Goal: Task Accomplishment & Management: Use online tool/utility

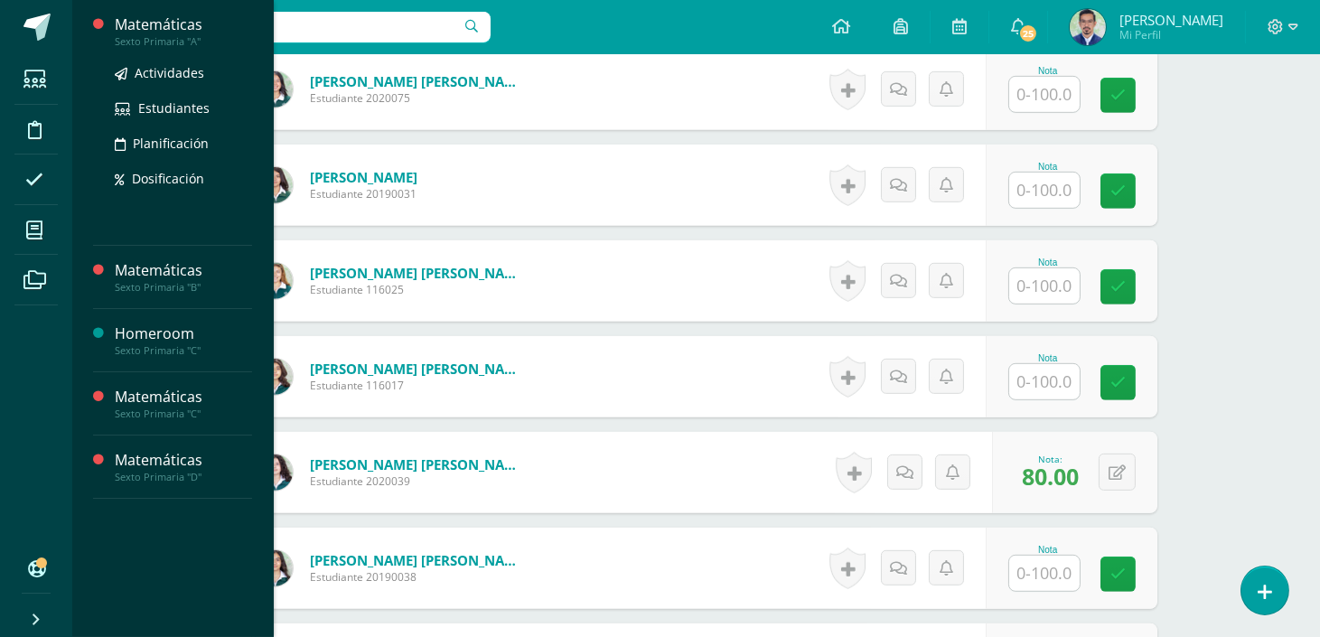
click at [195, 37] on div "Sexto Primaria "A"" at bounding box center [183, 41] width 137 height 13
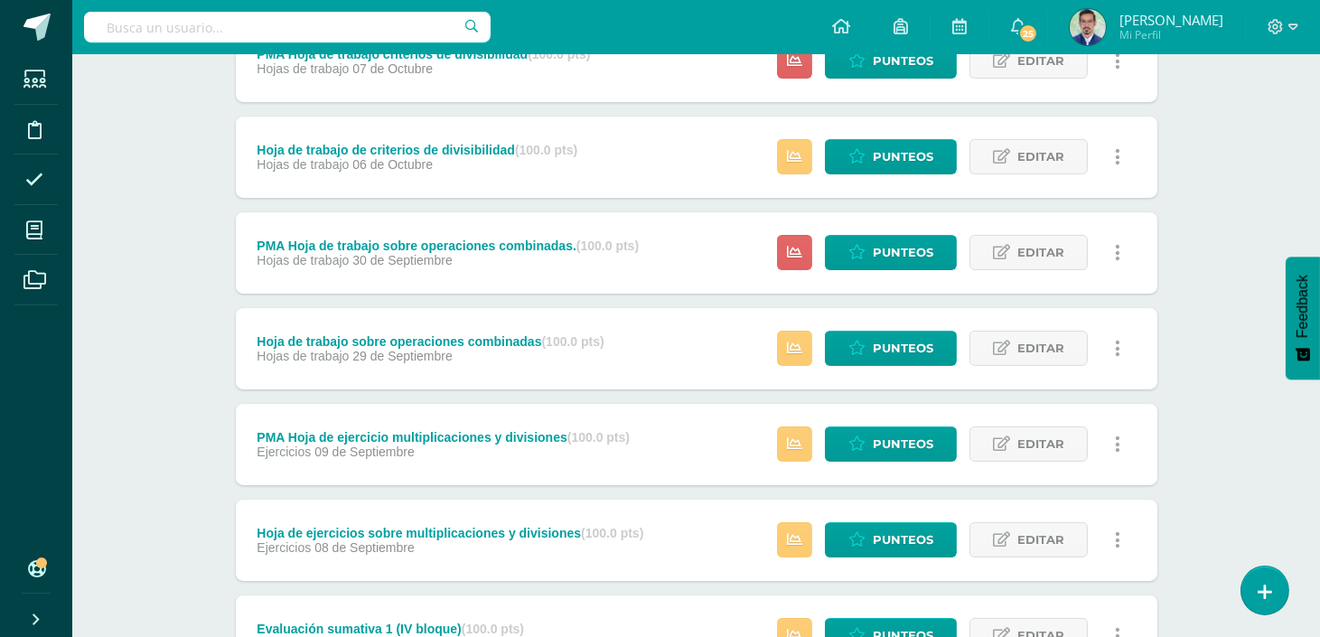
scroll to position [682, 0]
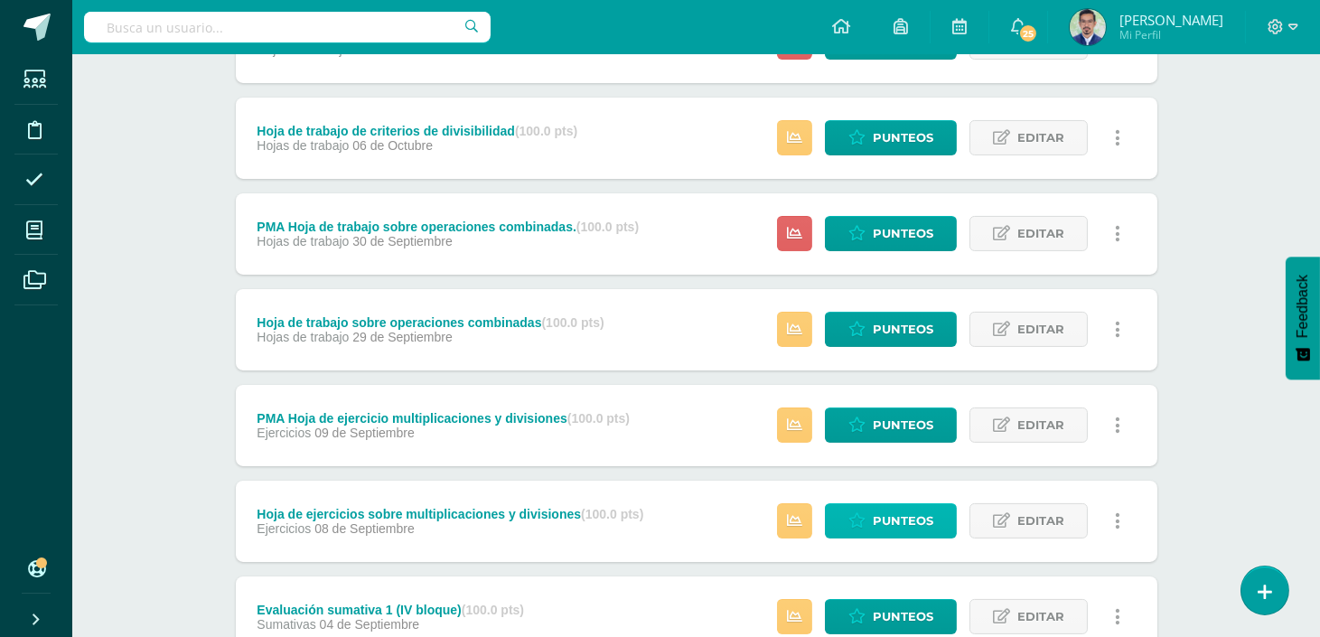
click at [898, 509] on span "Punteos" at bounding box center [903, 520] width 61 height 33
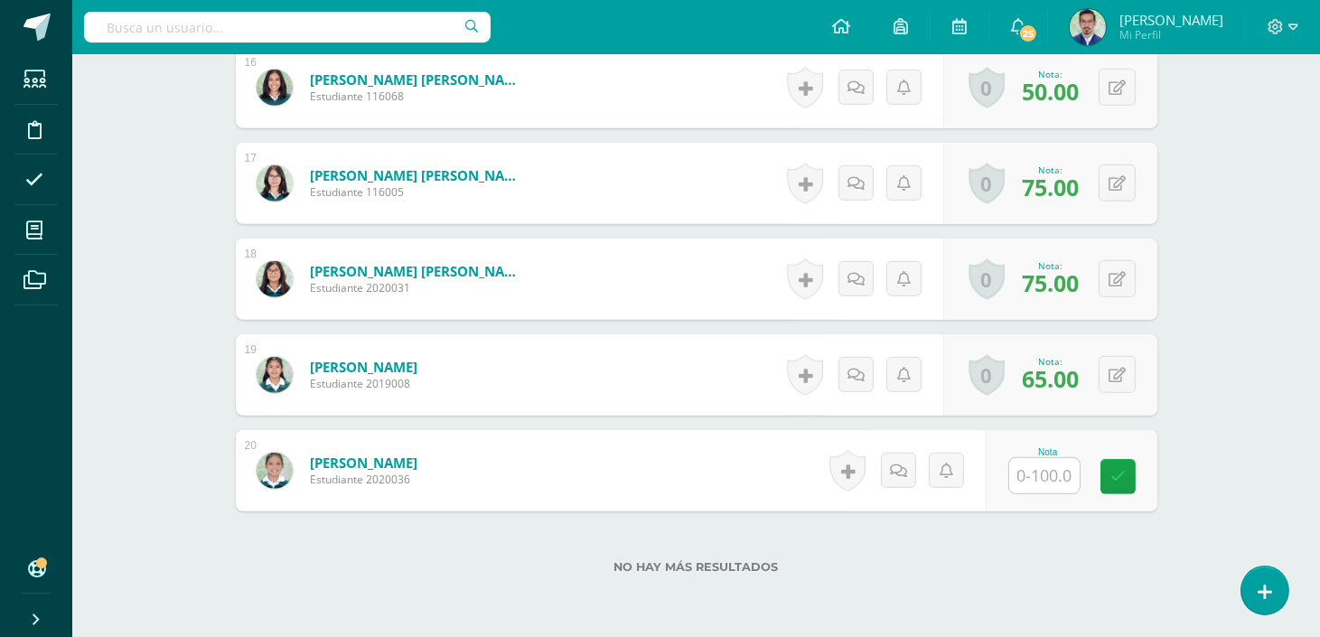
scroll to position [2115, 0]
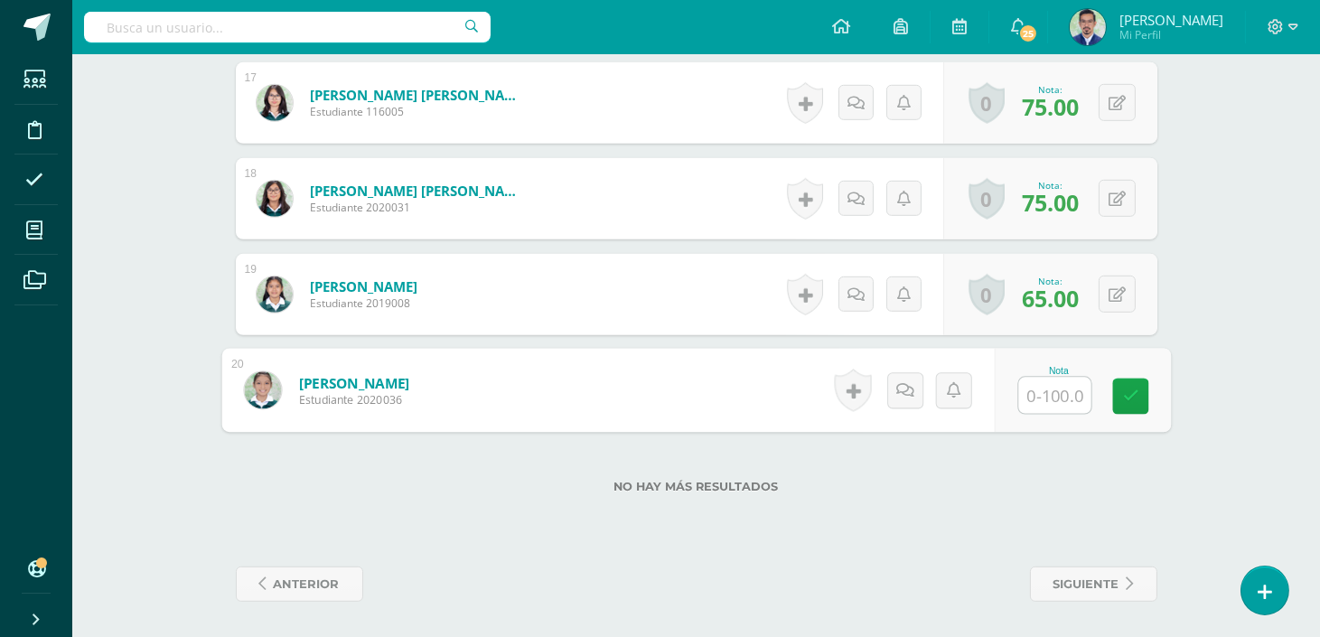
click at [1036, 393] on input "text" at bounding box center [1054, 396] width 72 height 36
type input "90"
click at [1139, 396] on link at bounding box center [1130, 396] width 36 height 36
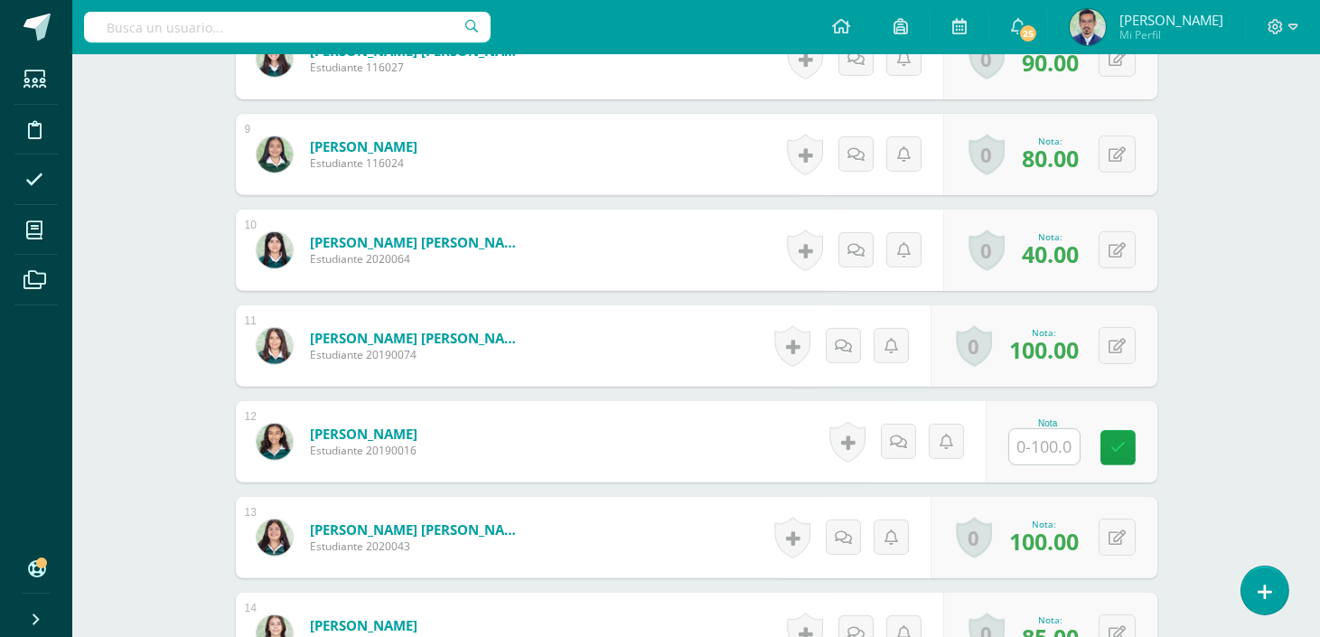
scroll to position [1293, 0]
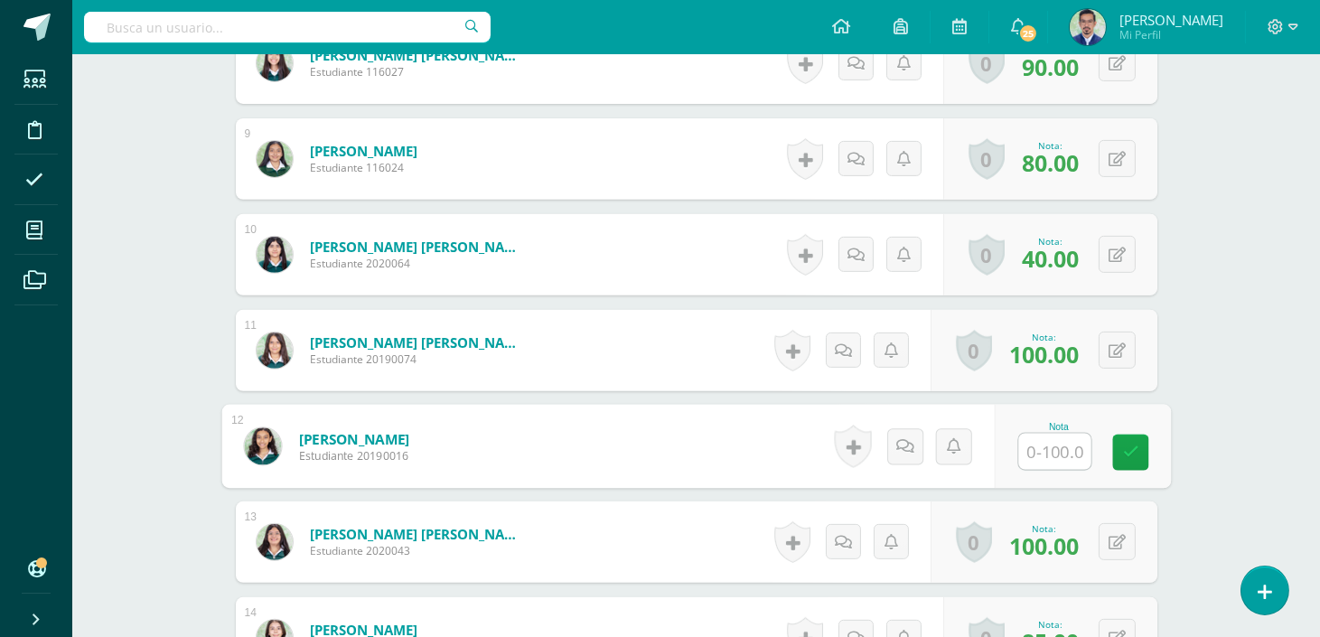
click at [1041, 448] on input "text" at bounding box center [1054, 452] width 72 height 36
type input "90"
click at [1132, 459] on icon at bounding box center [1130, 451] width 16 height 15
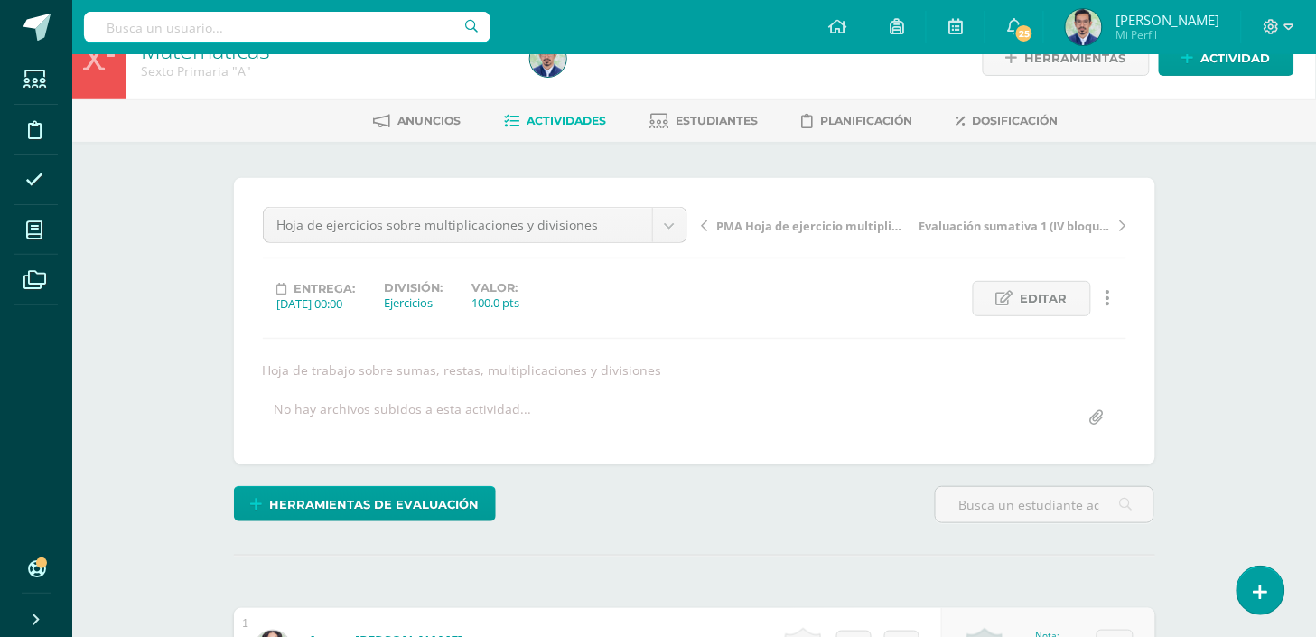
scroll to position [0, 0]
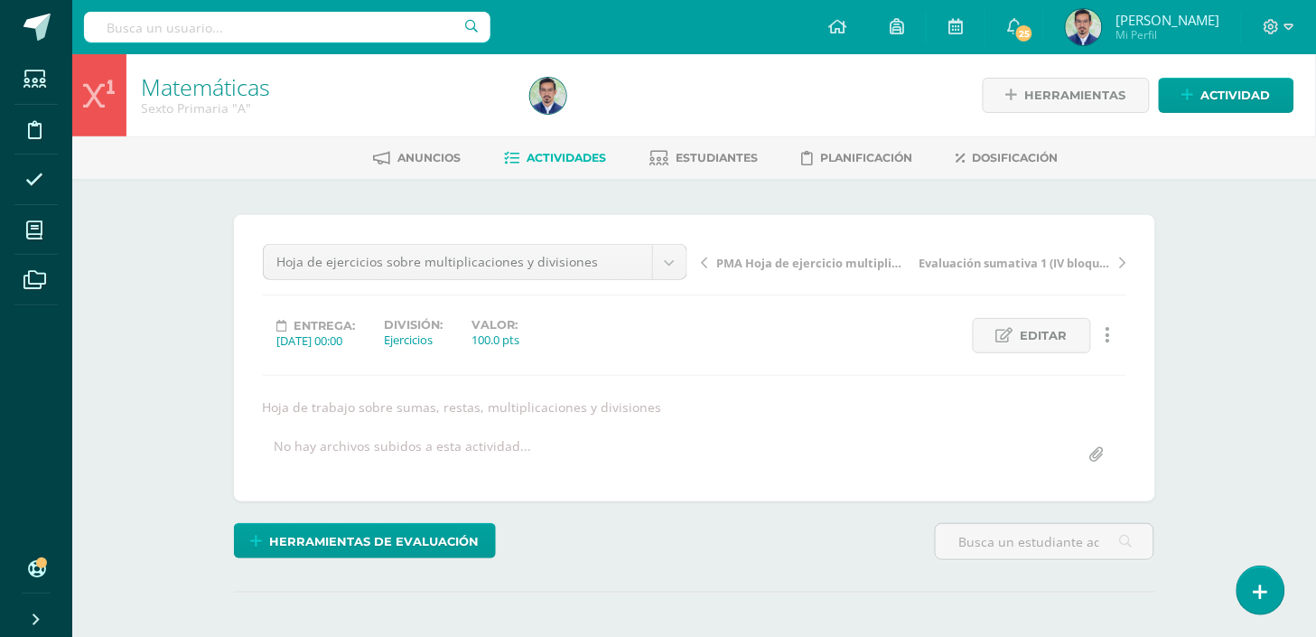
click at [576, 158] on span "Actividades" at bounding box center [567, 158] width 79 height 14
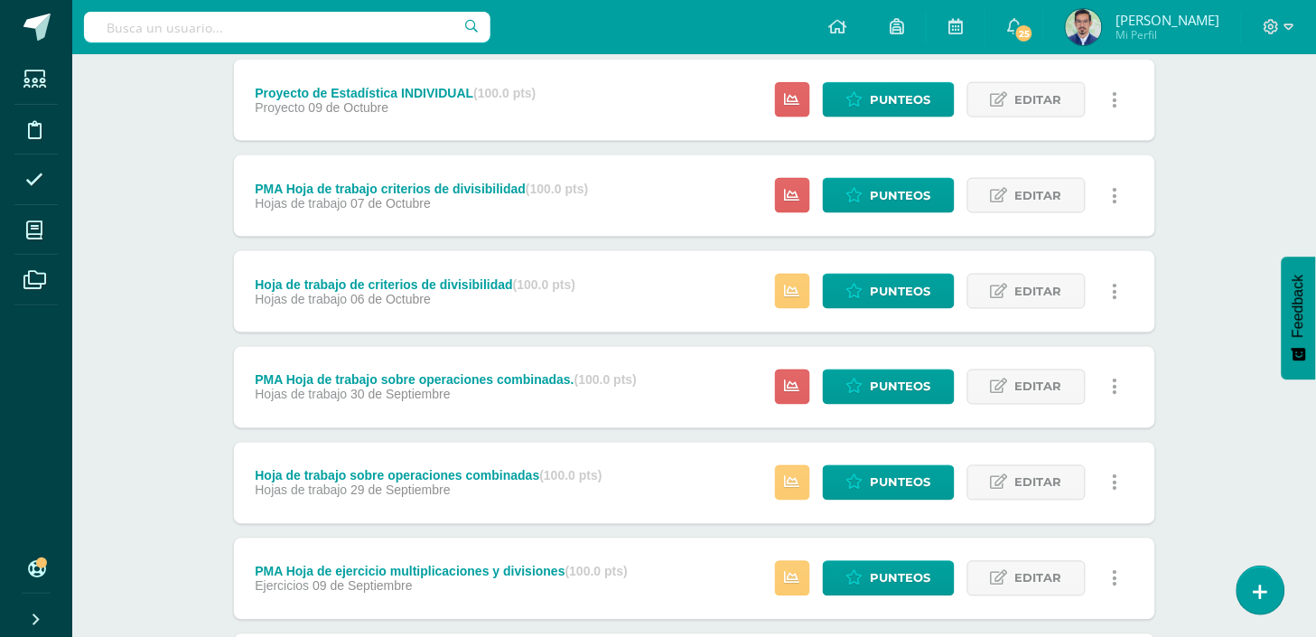
scroll to position [535, 0]
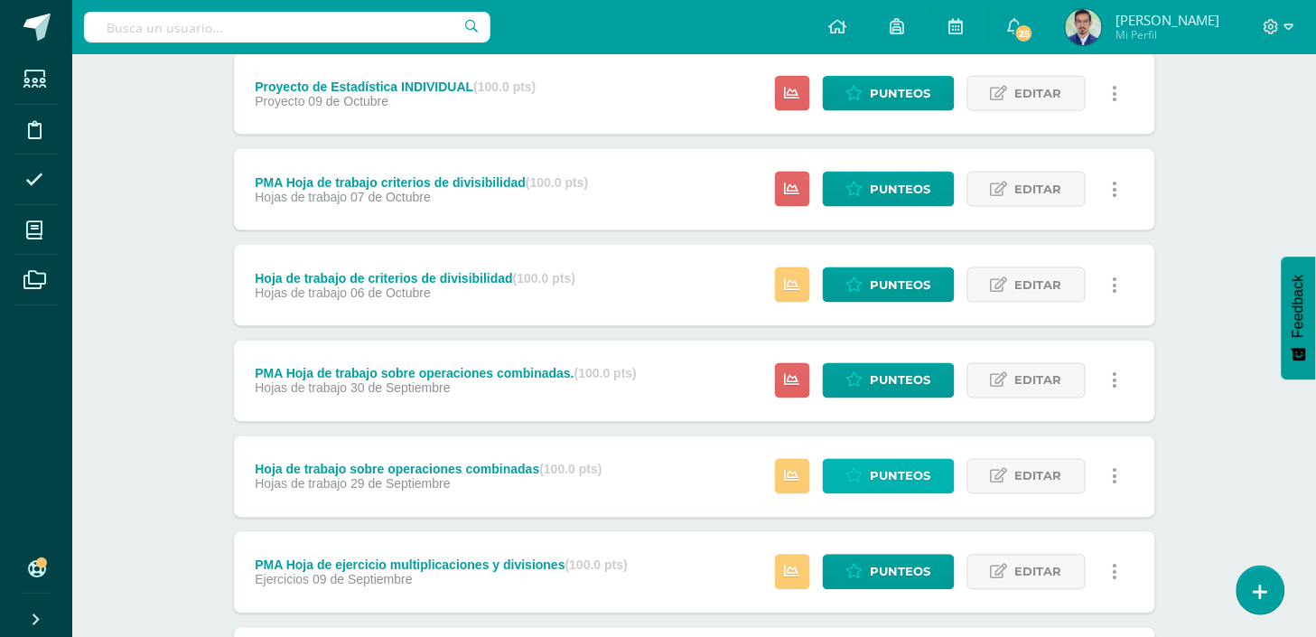
click at [855, 469] on icon at bounding box center [854, 476] width 17 height 15
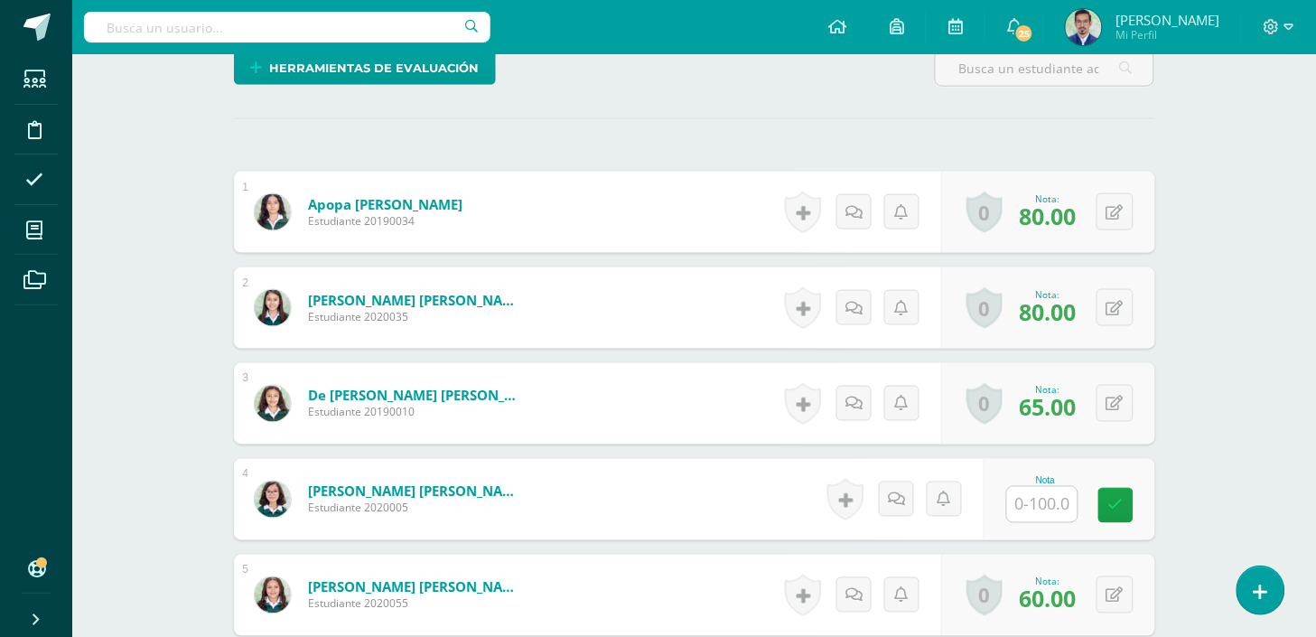
scroll to position [510, 0]
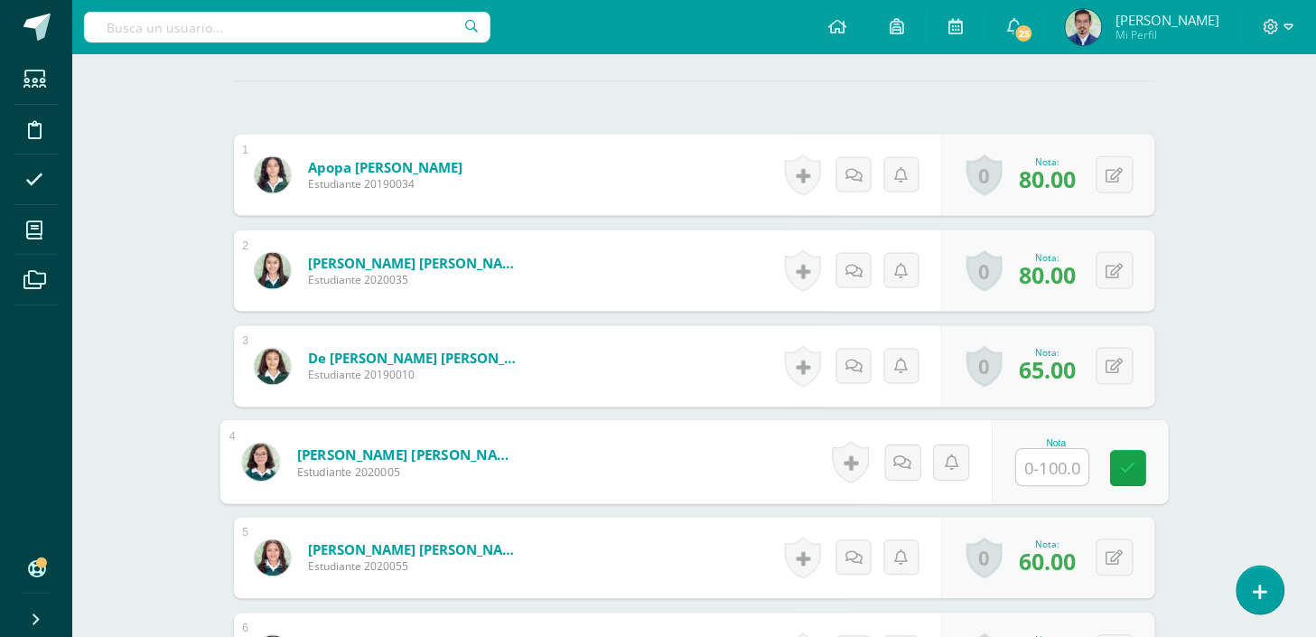
click at [1045, 466] on input "text" at bounding box center [1052, 468] width 72 height 36
type input "90"
click at [1116, 468] on link at bounding box center [1128, 469] width 36 height 36
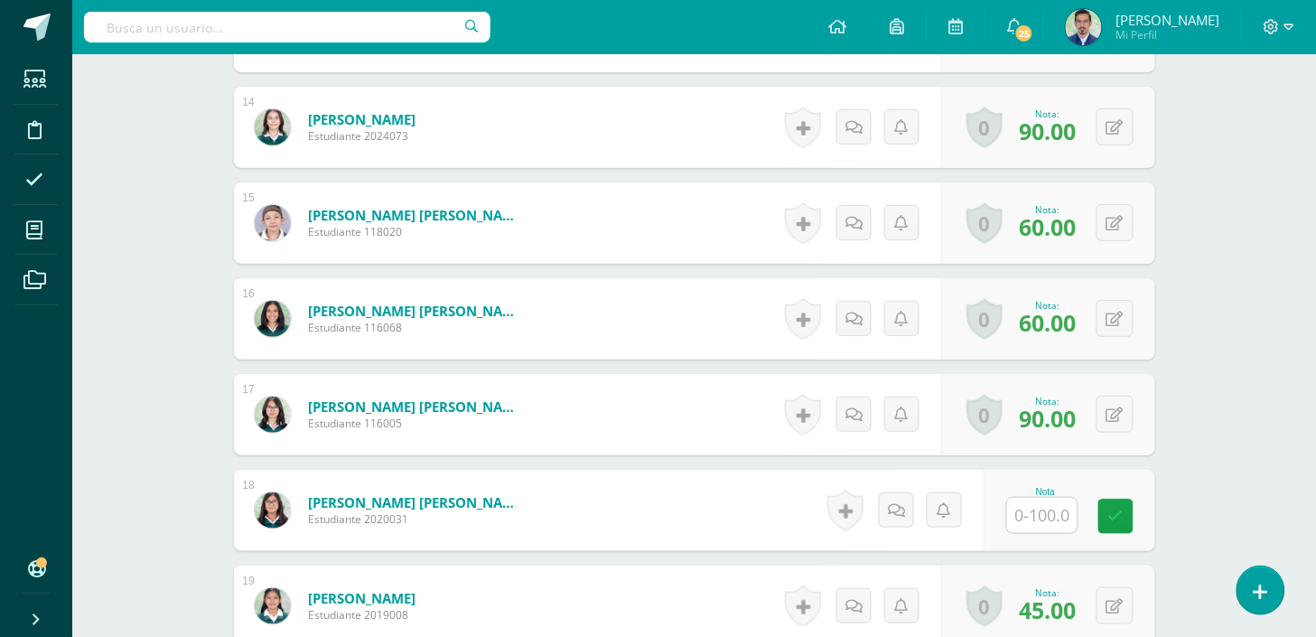
scroll to position [1808, 0]
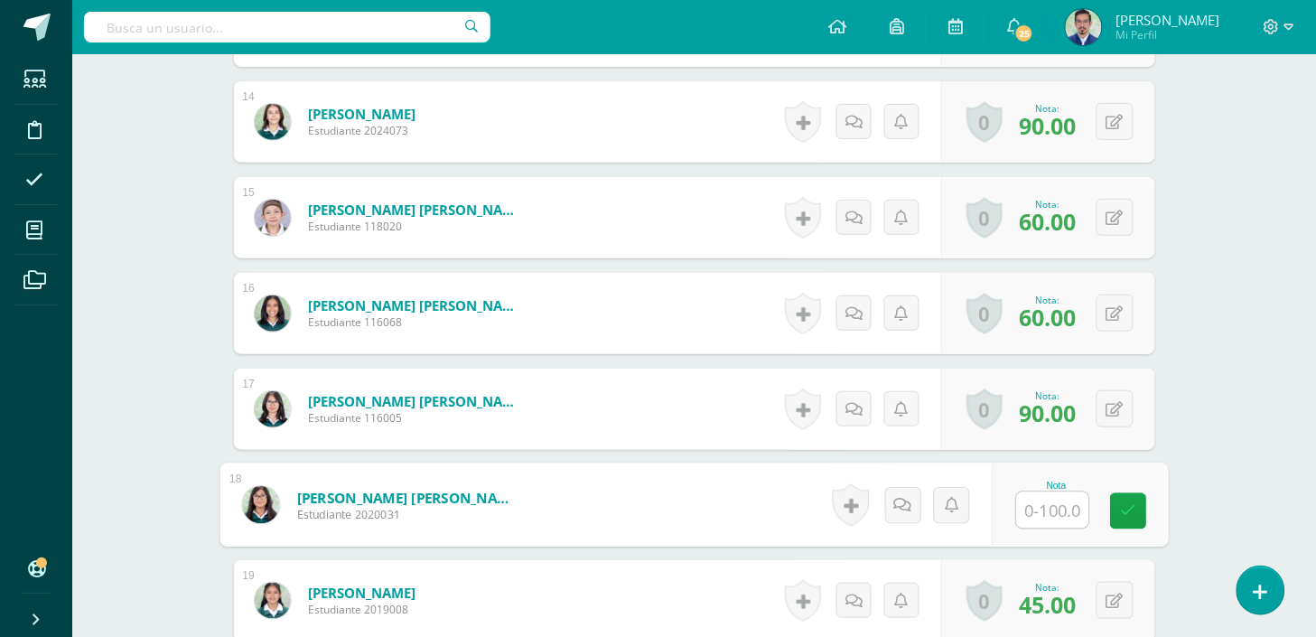
click at [1057, 517] on input "text" at bounding box center [1052, 510] width 72 height 36
type input "7"
type input "80"
click at [1132, 509] on icon at bounding box center [1128, 510] width 16 height 15
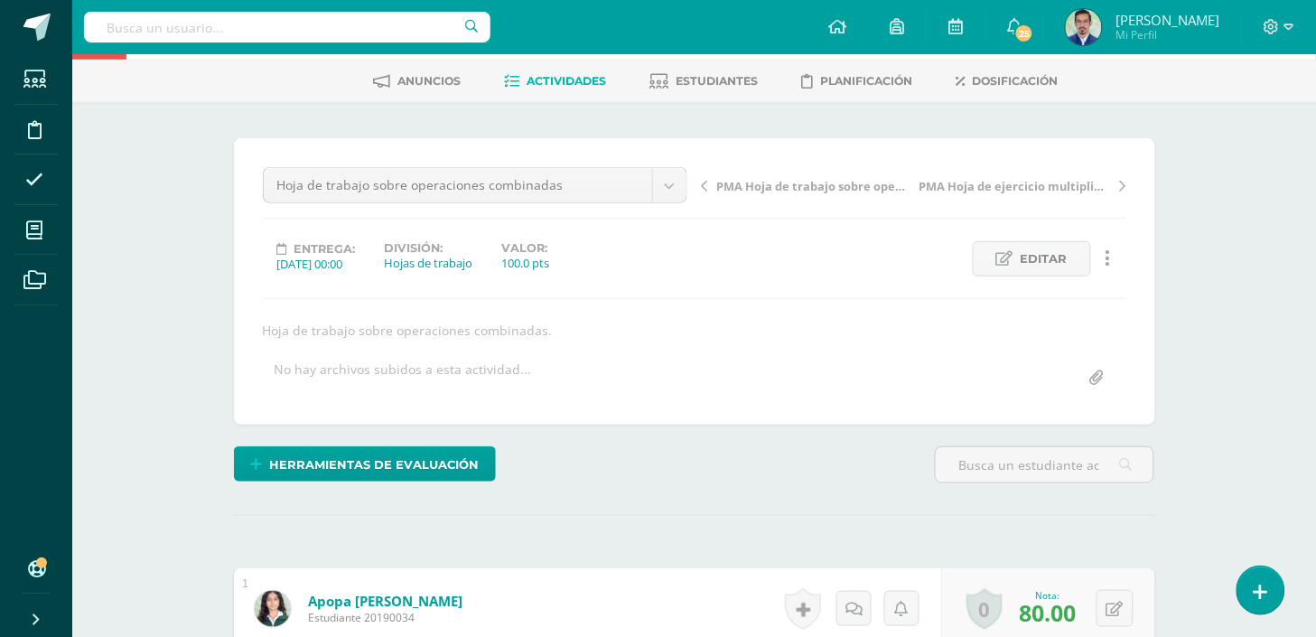
scroll to position [0, 0]
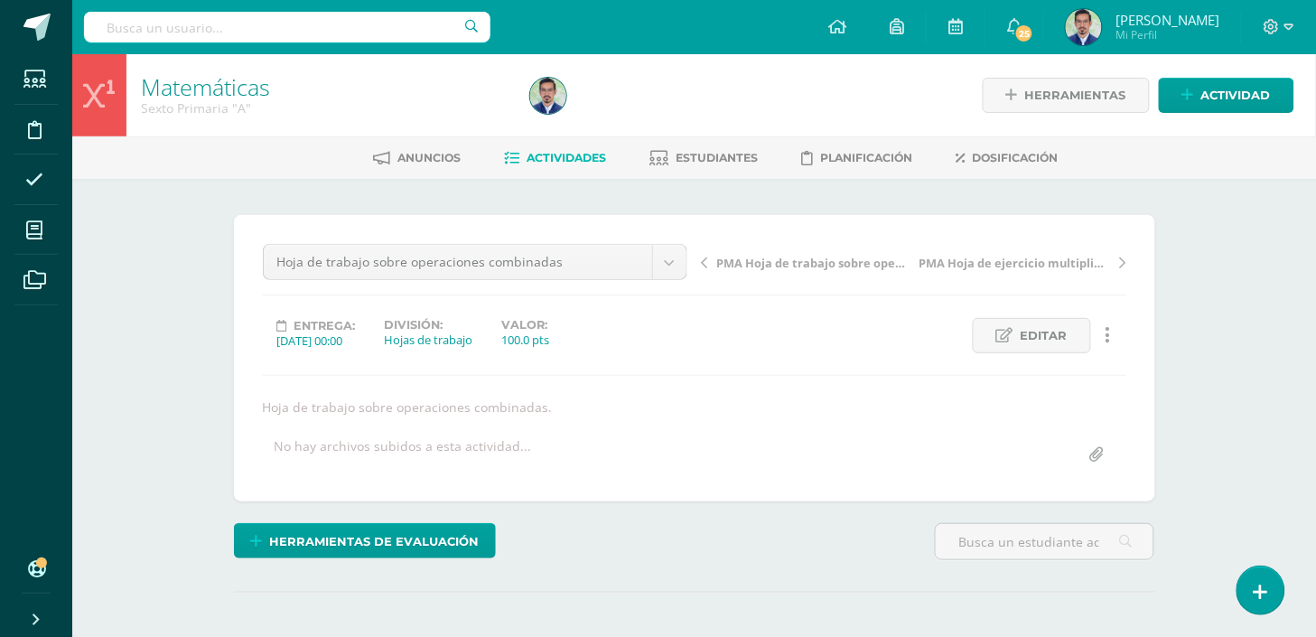
click at [793, 266] on span "PMA Hoja de trabajo sobre operaciones combinadas." at bounding box center [812, 263] width 191 height 16
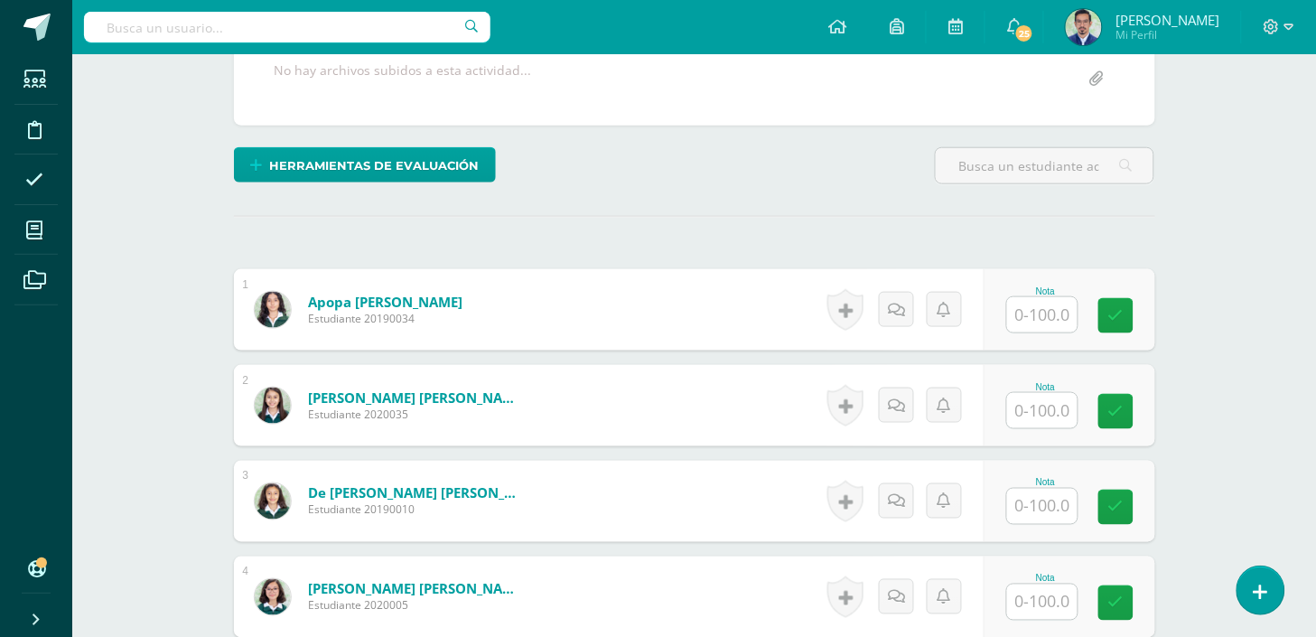
scroll to position [385, 0]
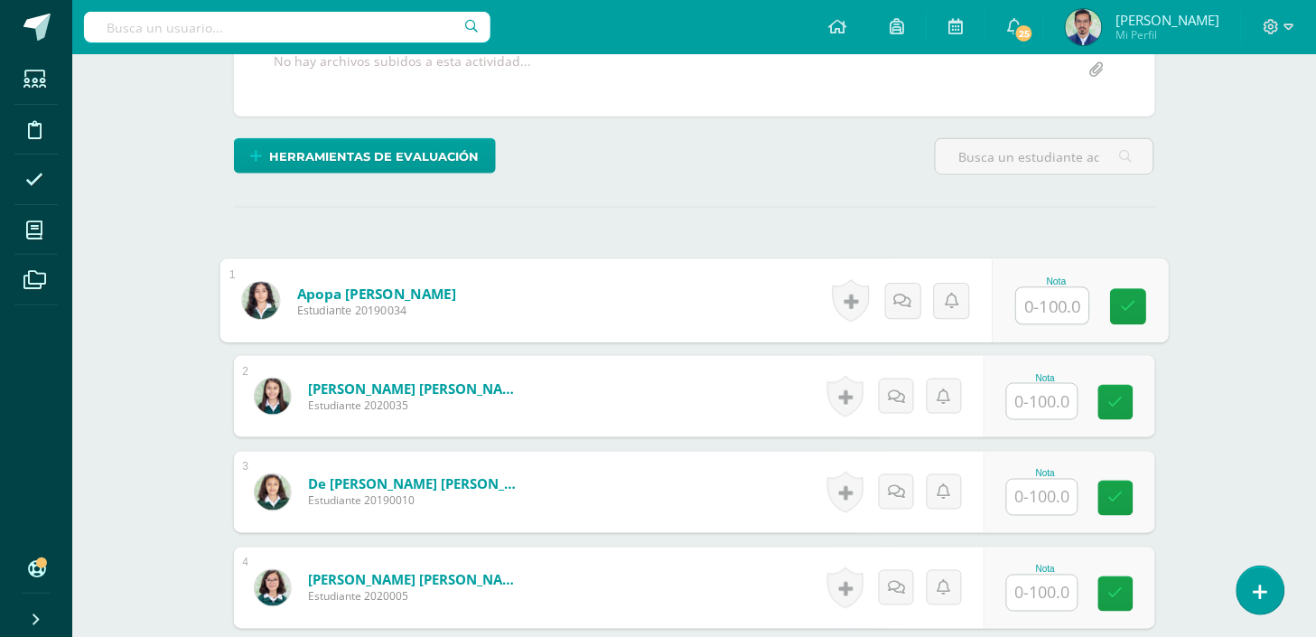
click at [1039, 307] on input "text" at bounding box center [1052, 306] width 72 height 36
type input "100"
click at [1123, 305] on icon at bounding box center [1128, 306] width 16 height 15
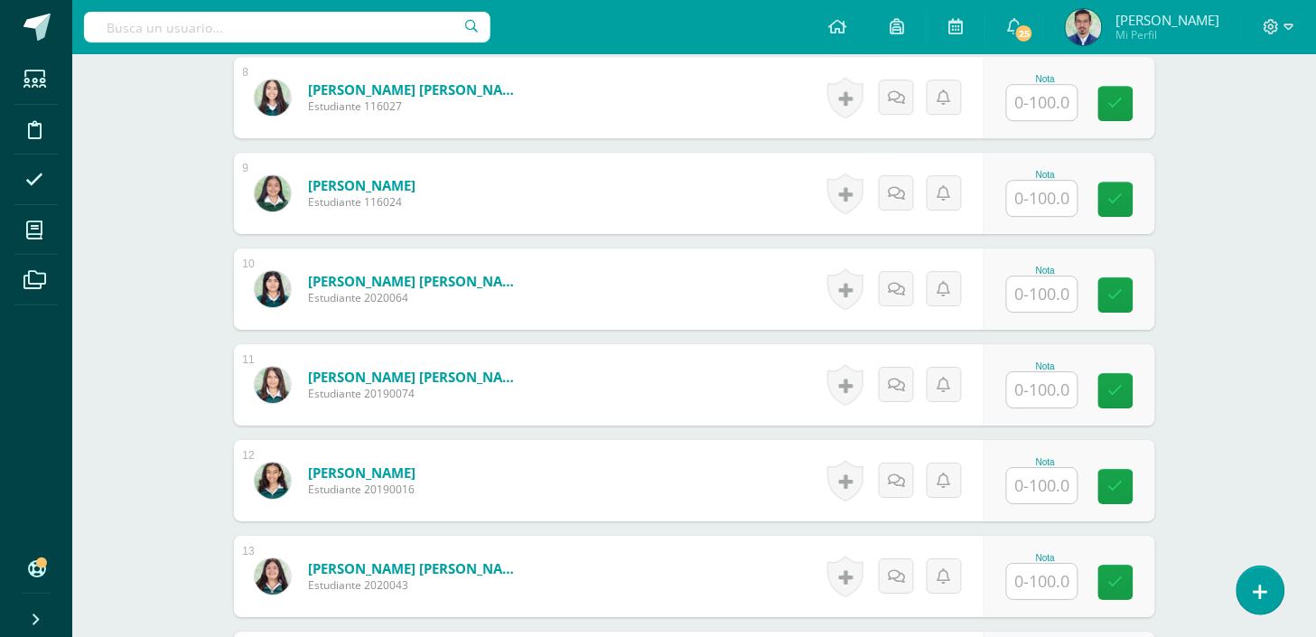
scroll to position [1263, 0]
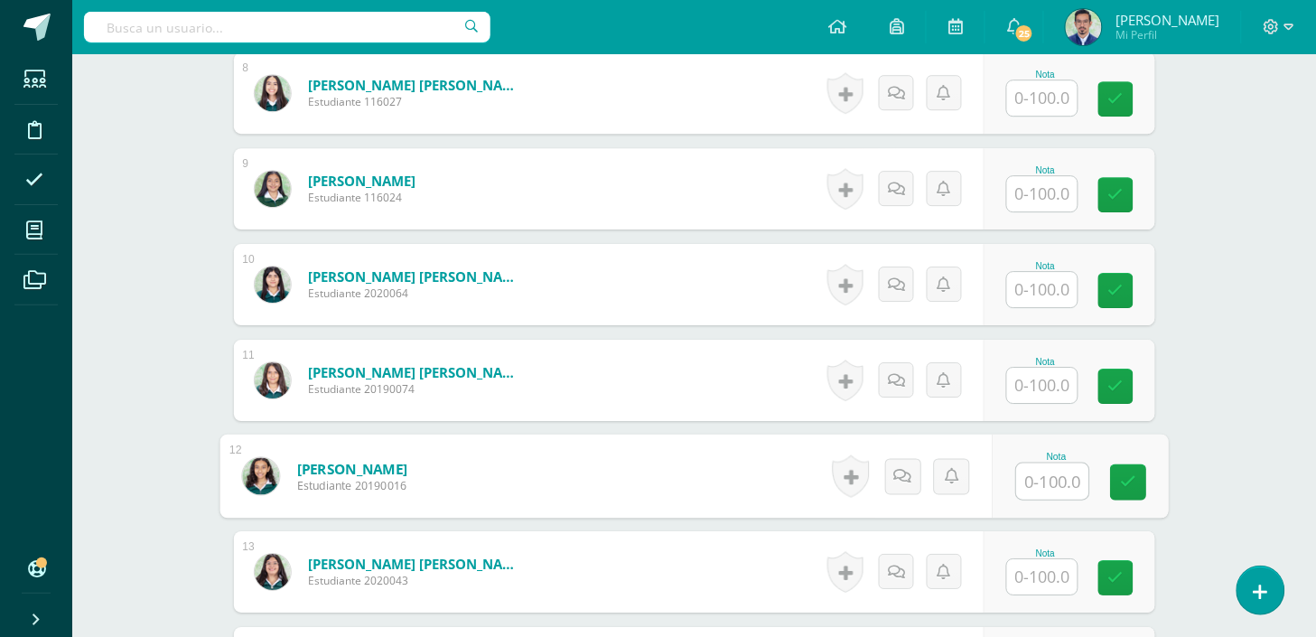
click at [1041, 470] on input "text" at bounding box center [1052, 481] width 72 height 36
type input "60"
click at [1116, 489] on link at bounding box center [1128, 482] width 36 height 36
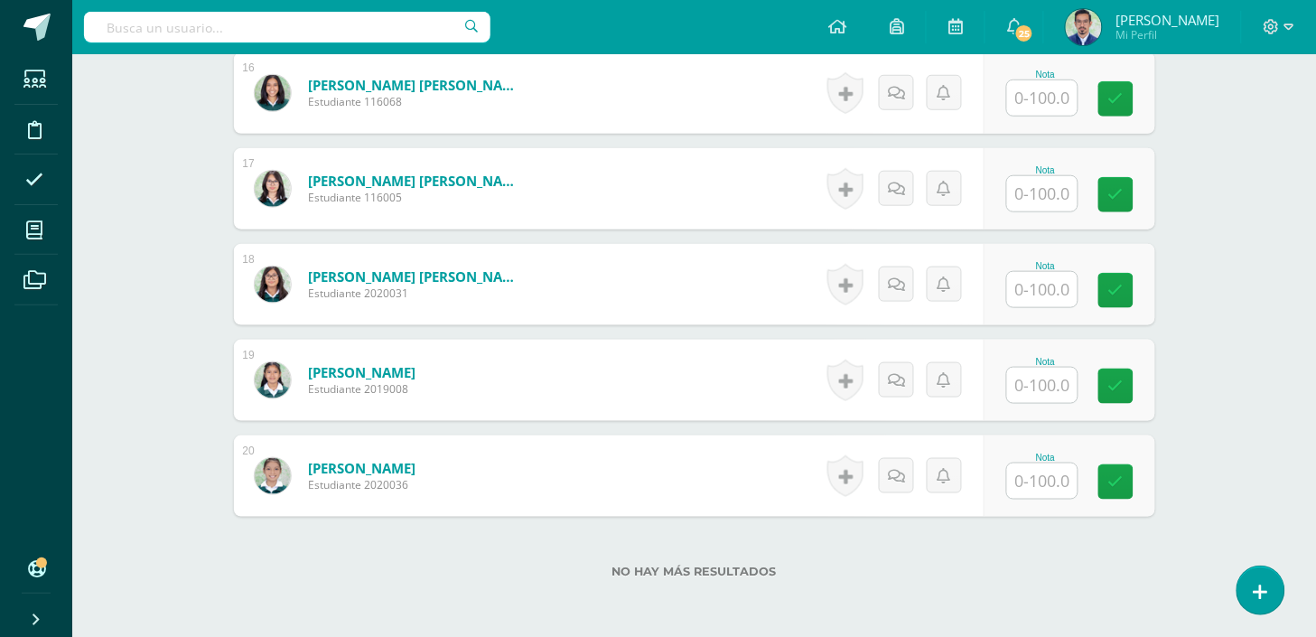
scroll to position [2033, 0]
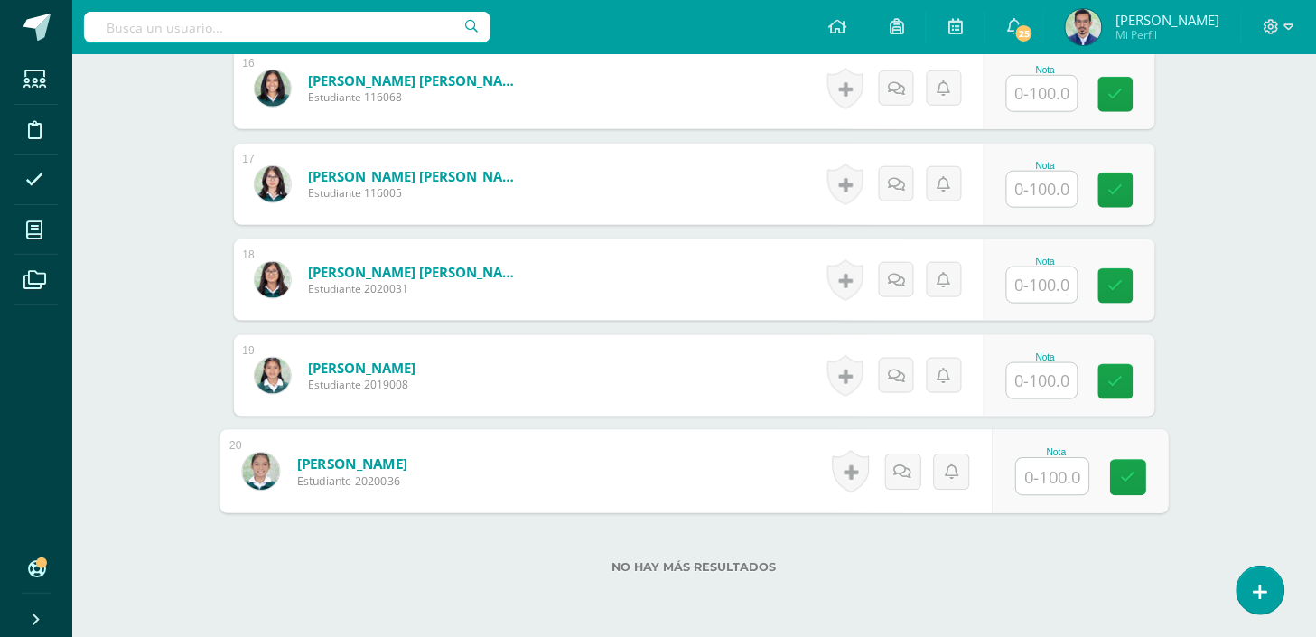
click at [1060, 482] on input "text" at bounding box center [1052, 477] width 72 height 36
type input "60"
click at [1125, 481] on icon at bounding box center [1128, 477] width 16 height 15
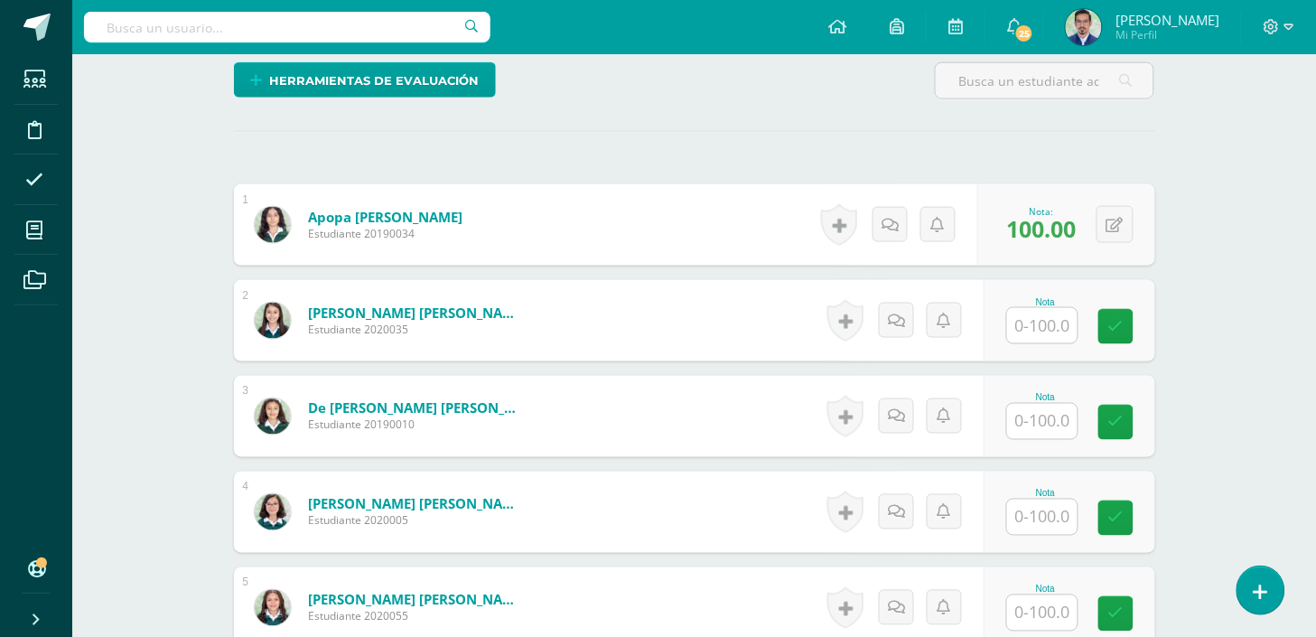
scroll to position [0, 0]
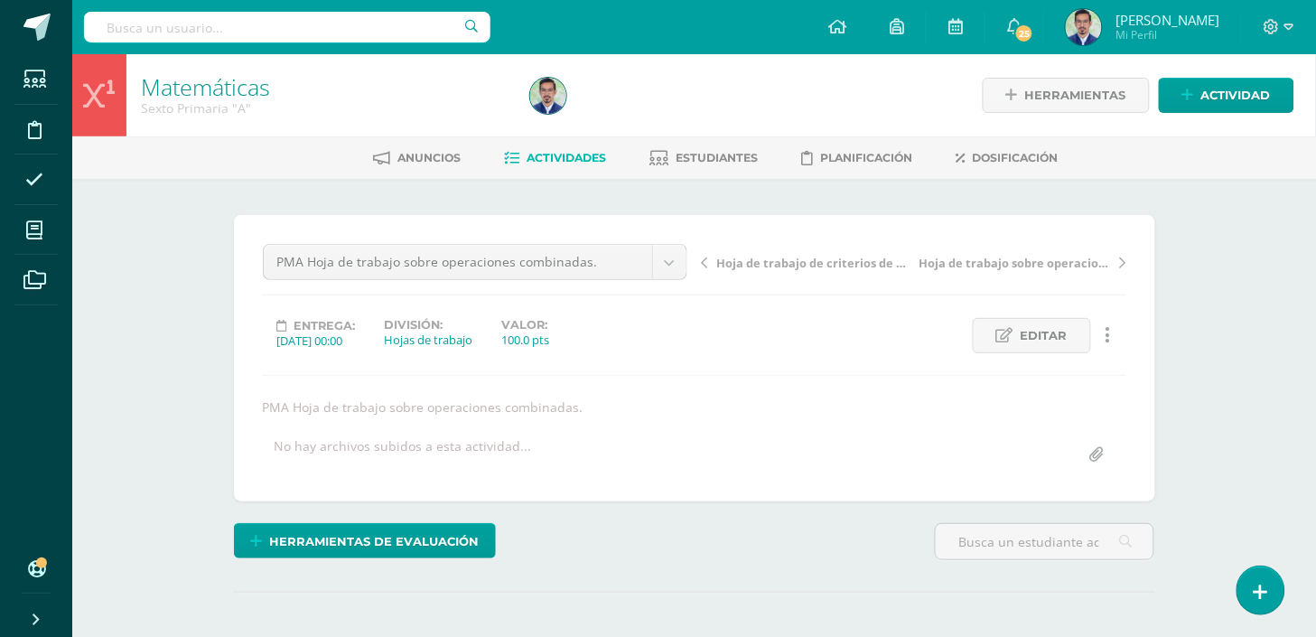
click at [590, 154] on span "Actividades" at bounding box center [567, 158] width 79 height 14
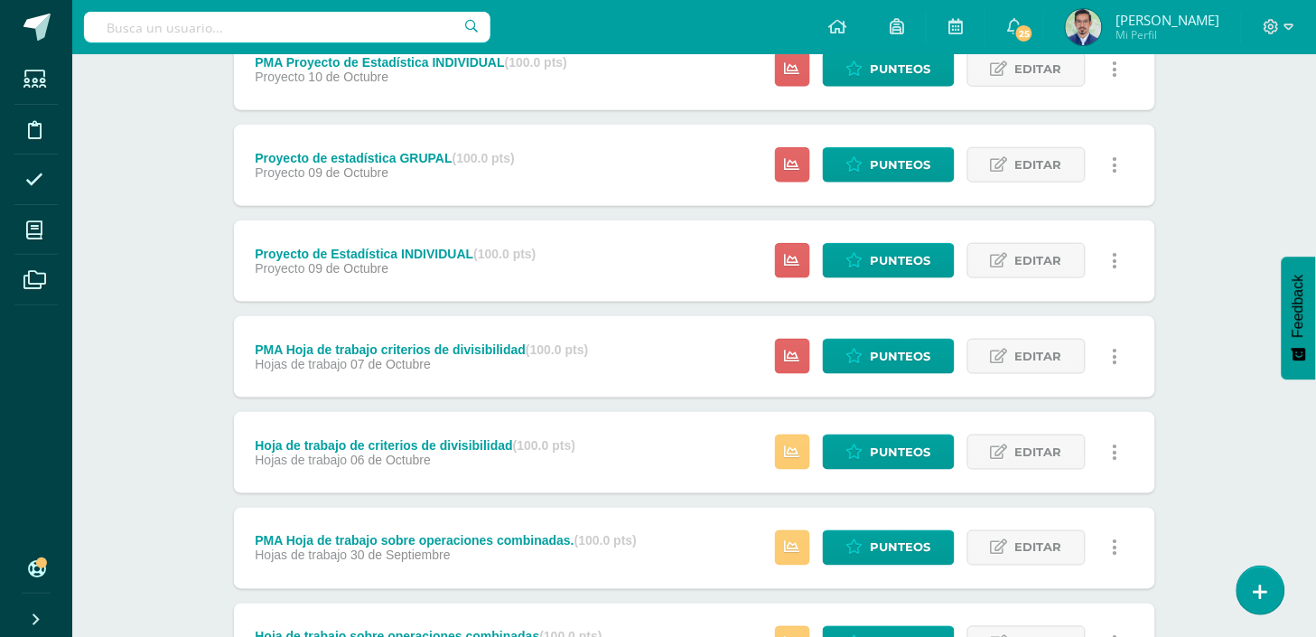
scroll to position [377, 0]
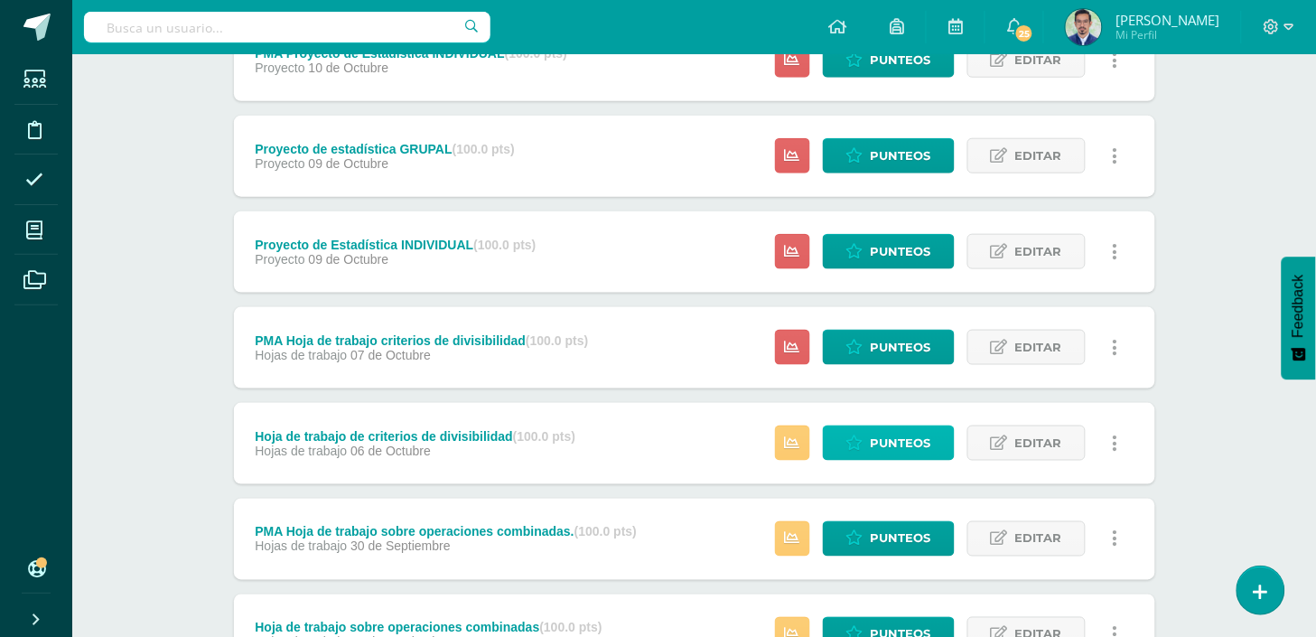
click at [910, 440] on span "Punteos" at bounding box center [901, 442] width 61 height 33
